Goal: Task Accomplishment & Management: Complete application form

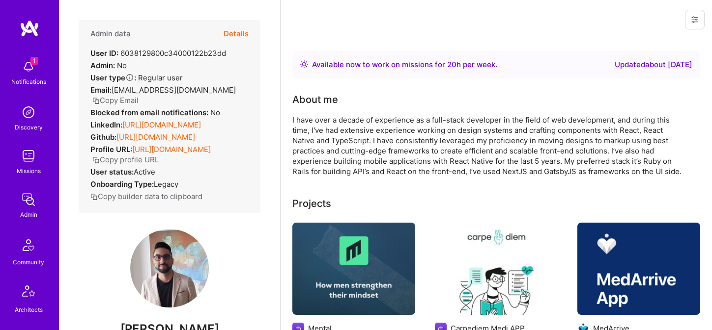
scroll to position [3, 0]
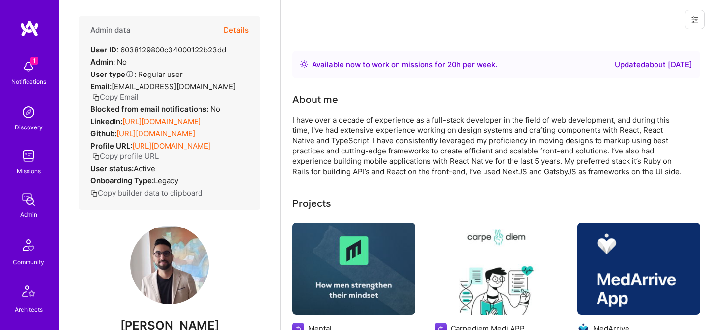
click at [237, 29] on button "Details" at bounding box center [235, 30] width 25 height 28
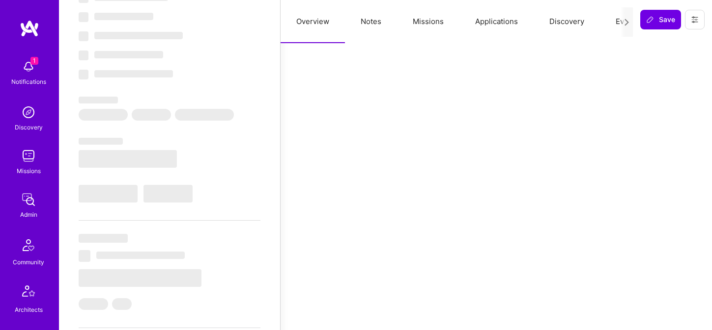
select select "Right Now"
select select "5"
select select "4"
select select "7"
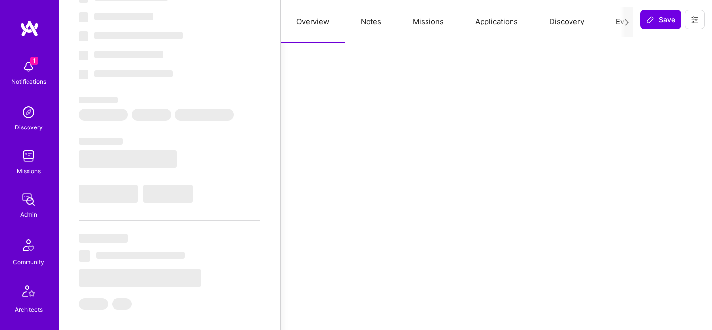
select select "CO"
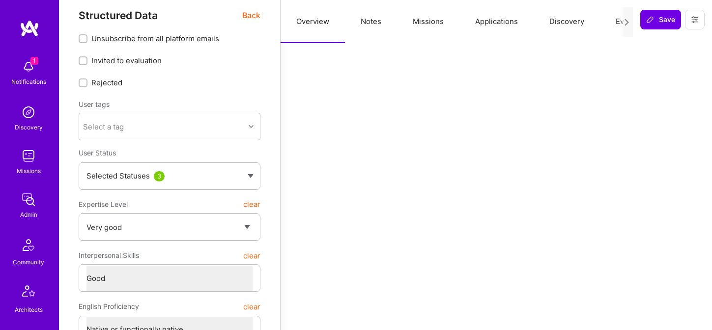
scroll to position [0, 0]
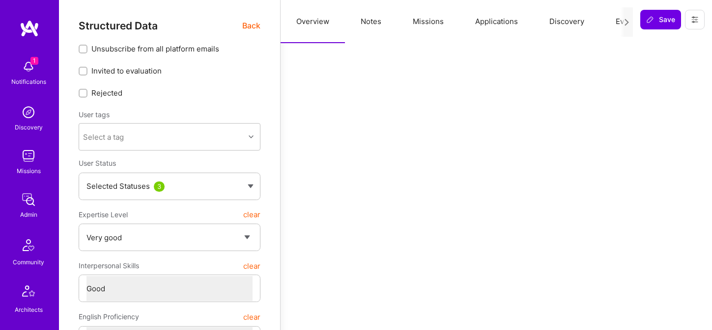
click at [372, 19] on button "Notes" at bounding box center [371, 21] width 52 height 43
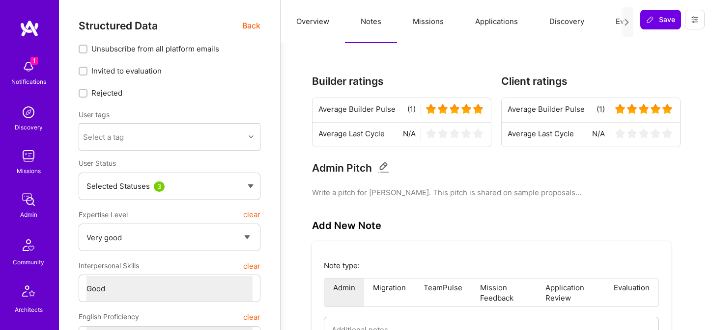
scroll to position [228, 0]
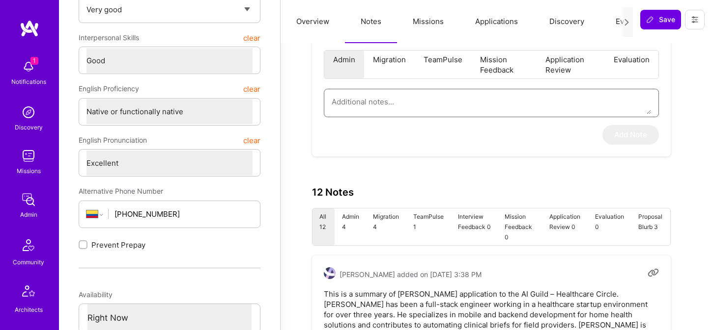
click at [428, 104] on textarea at bounding box center [490, 101] width 319 height 25
paste textarea "Admin Notes – Interview by [PERSON_NAME] This is a summary of the application f…"
type textarea "x"
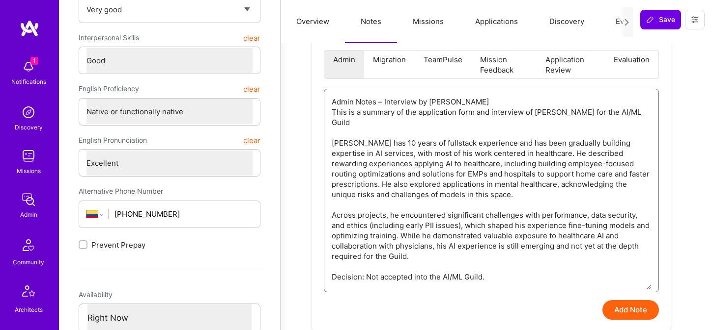
type textarea "Admin Notes – Interview by [PERSON_NAME] This is a summary of the application f…"
click at [619, 310] on button "Add Note" at bounding box center [630, 311] width 56 height 20
type textarea "x"
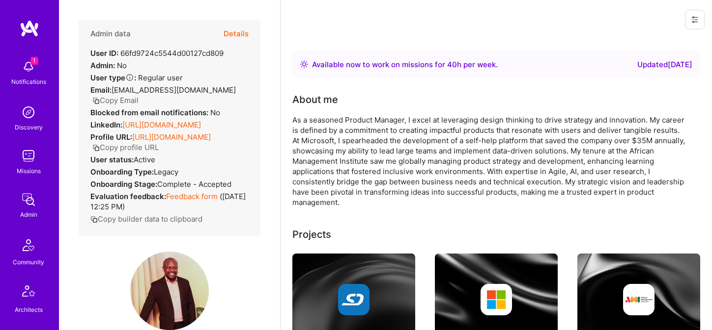
click at [240, 32] on button "Details" at bounding box center [235, 34] width 25 height 28
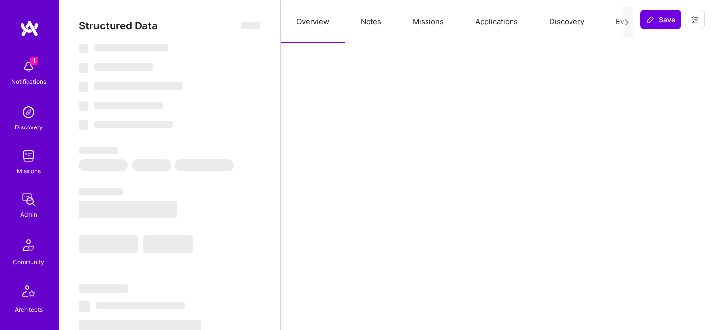
click at [379, 23] on button "Notes" at bounding box center [371, 21] width 52 height 43
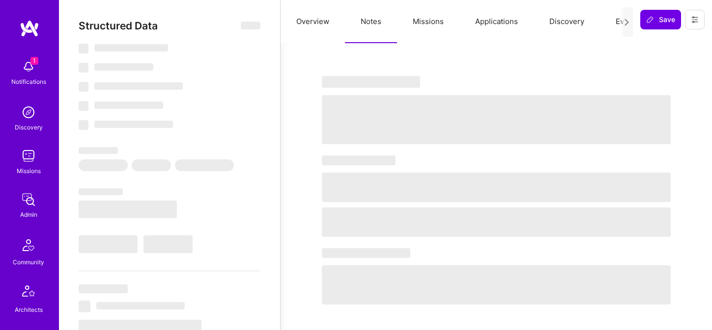
select select "Right Now"
select select "5"
select select "7"
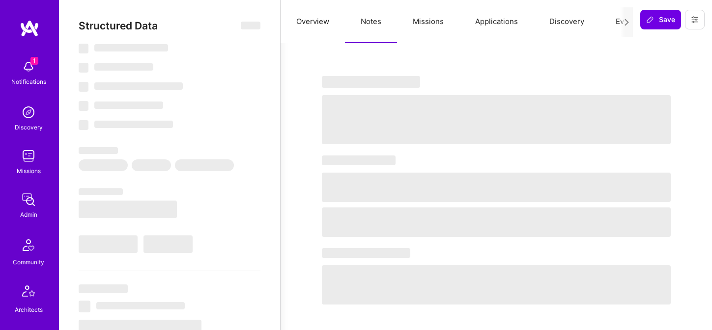
select select "KE"
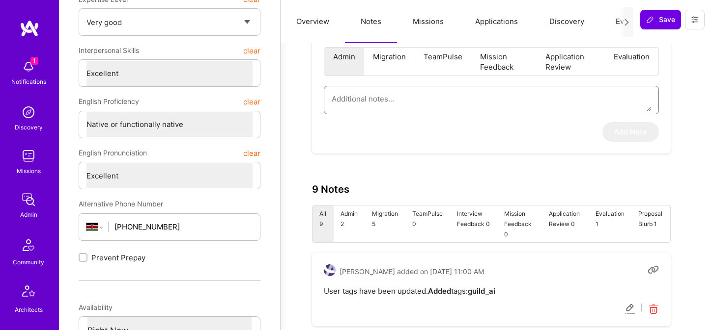
click at [424, 107] on textarea at bounding box center [490, 98] width 319 height 25
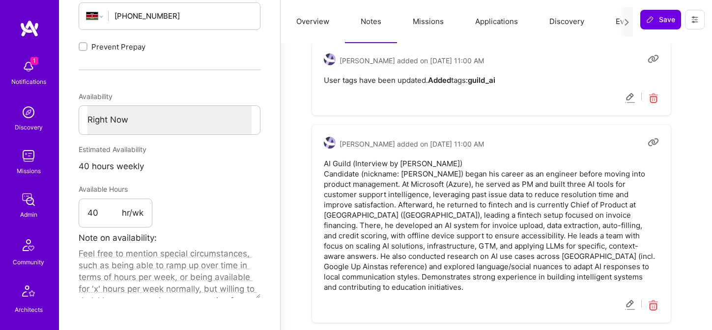
scroll to position [445, 0]
